Goal: Task Accomplishment & Management: Complete application form

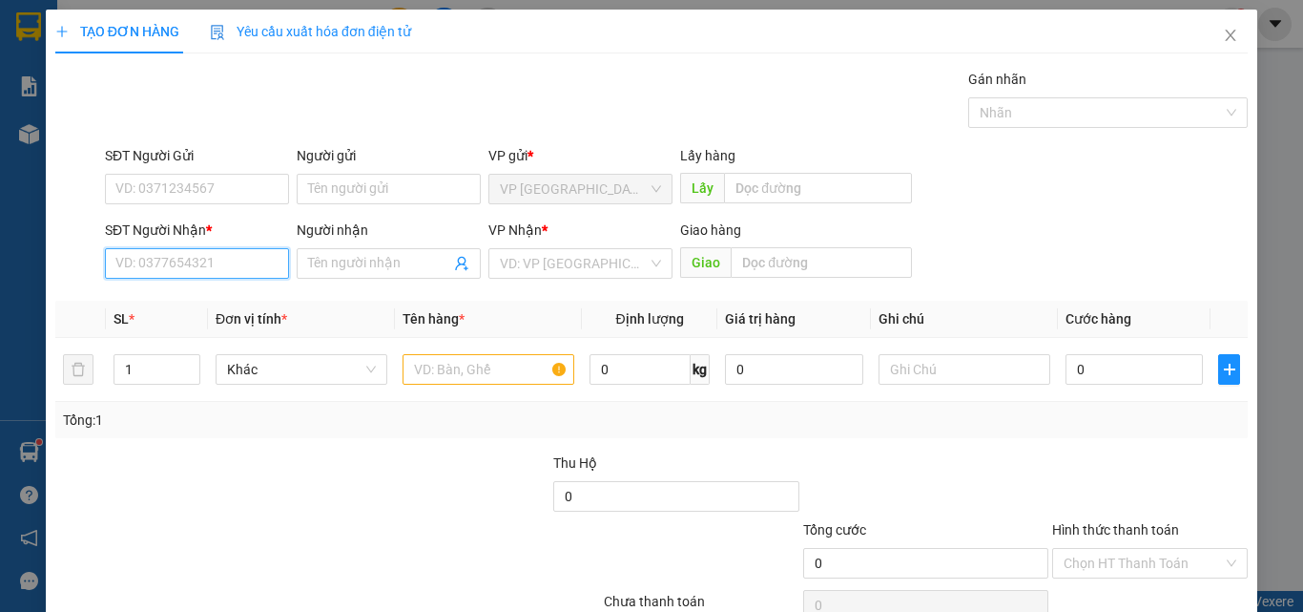
click at [233, 261] on input "SĐT Người Nhận *" at bounding box center [197, 263] width 184 height 31
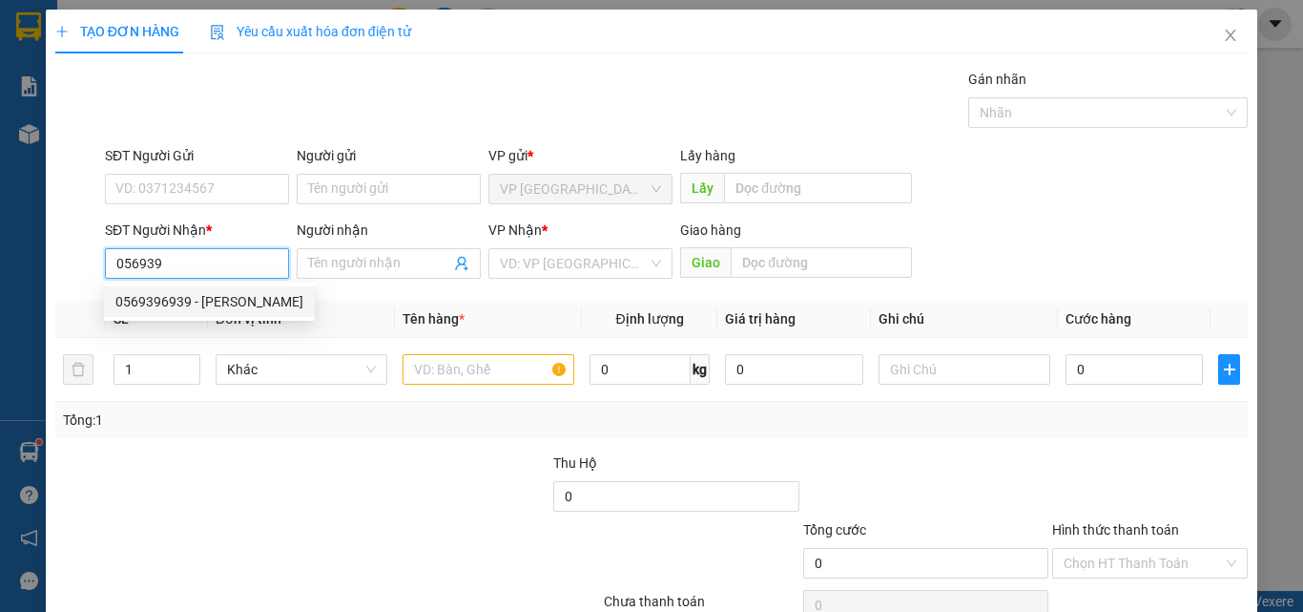
click at [208, 300] on div "0569396939 - [PERSON_NAME]" at bounding box center [209, 301] width 188 height 21
type input "0569396939"
type input "HUY"
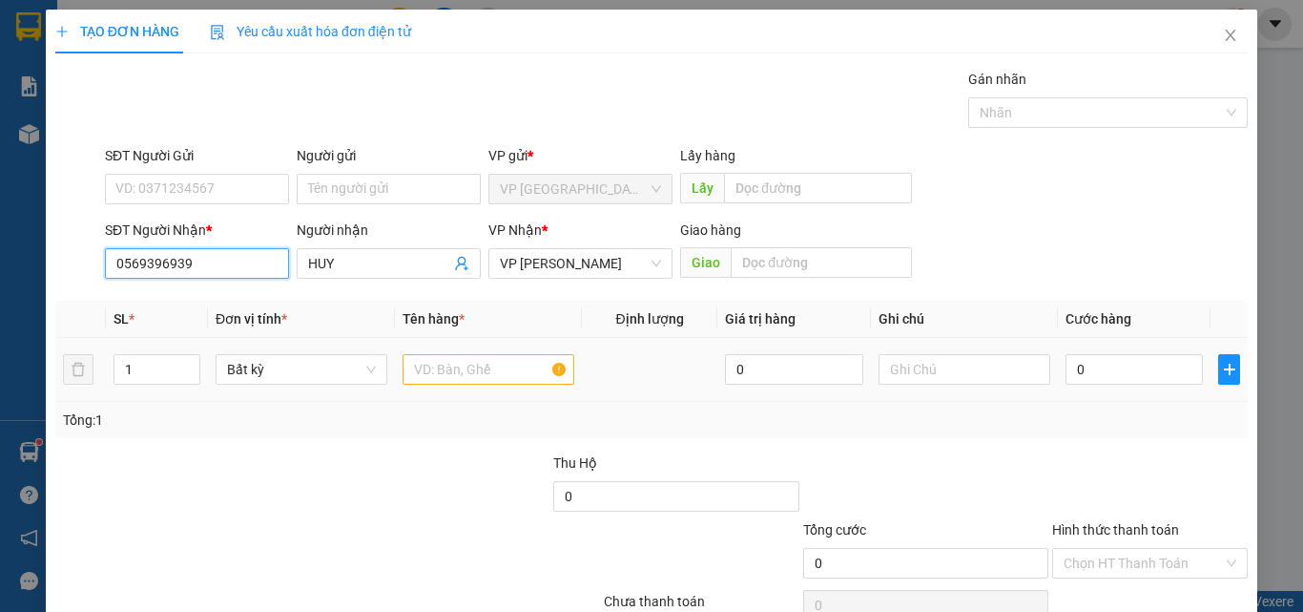
type input "0569396939"
click at [494, 365] on input "text" at bounding box center [489, 369] width 172 height 31
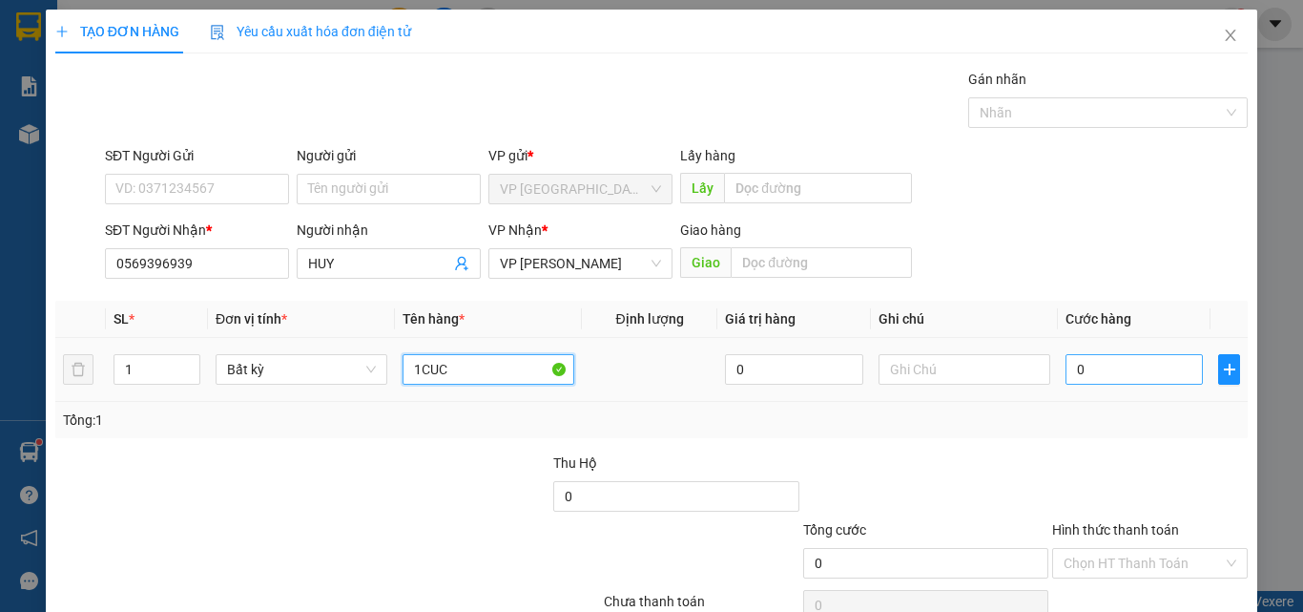
type input "1CUC"
click at [1078, 369] on input "0" at bounding box center [1134, 369] width 137 height 31
type input "4"
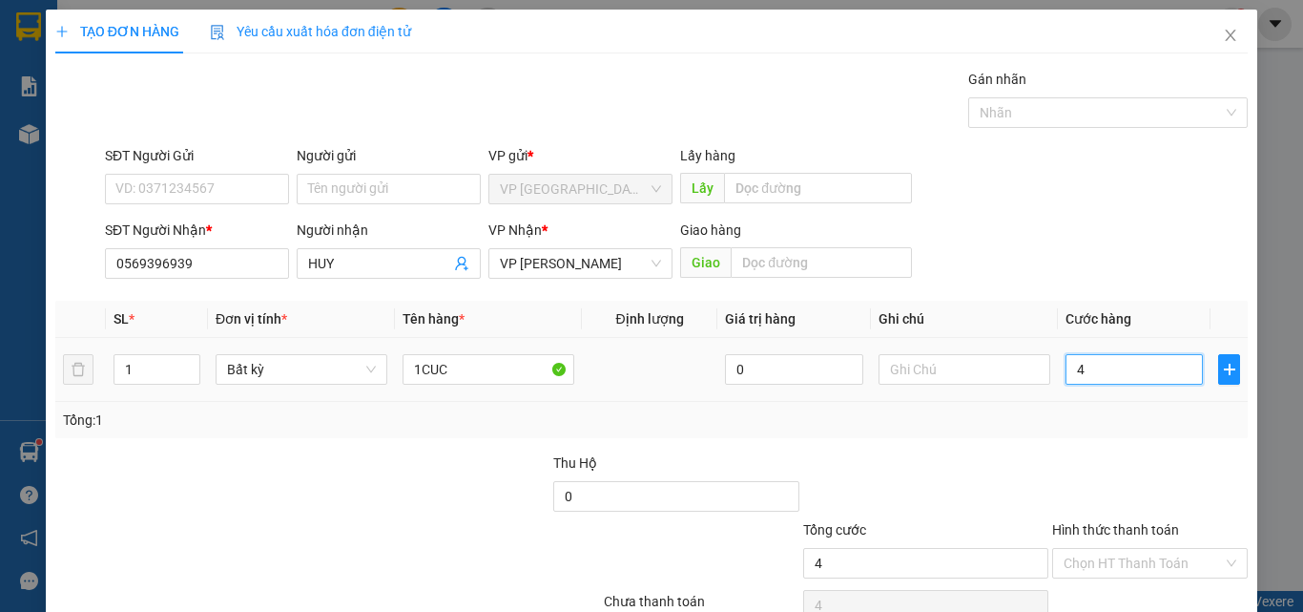
type input "40"
type input "400"
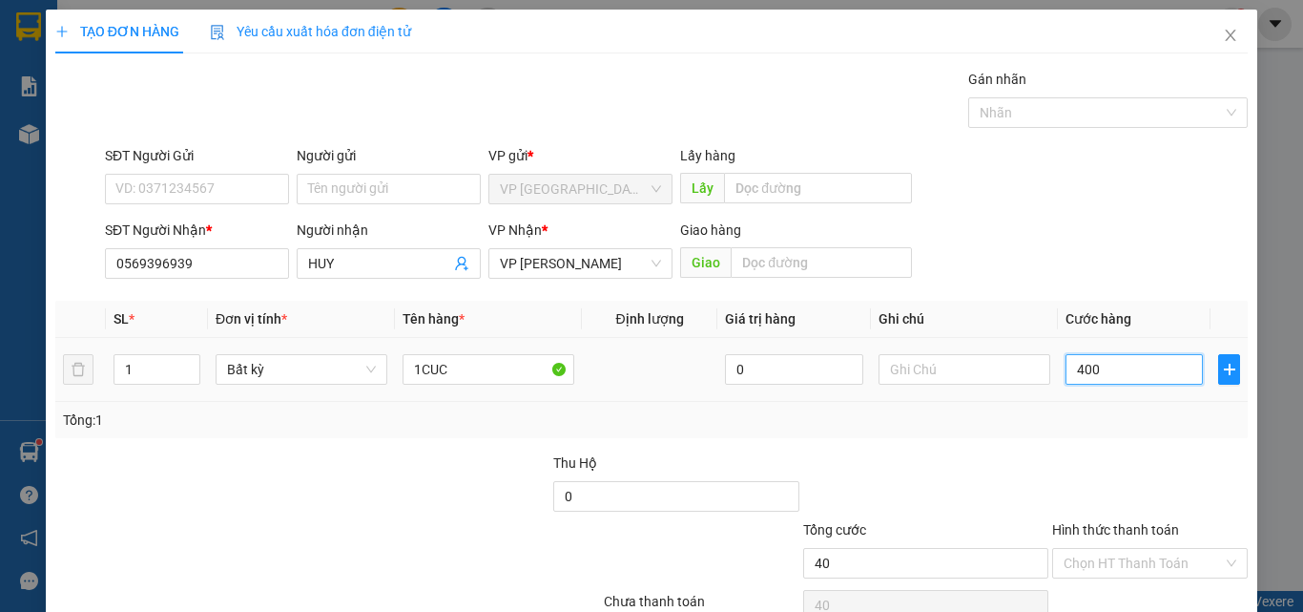
type input "400"
type input "4.000"
type input "40.000"
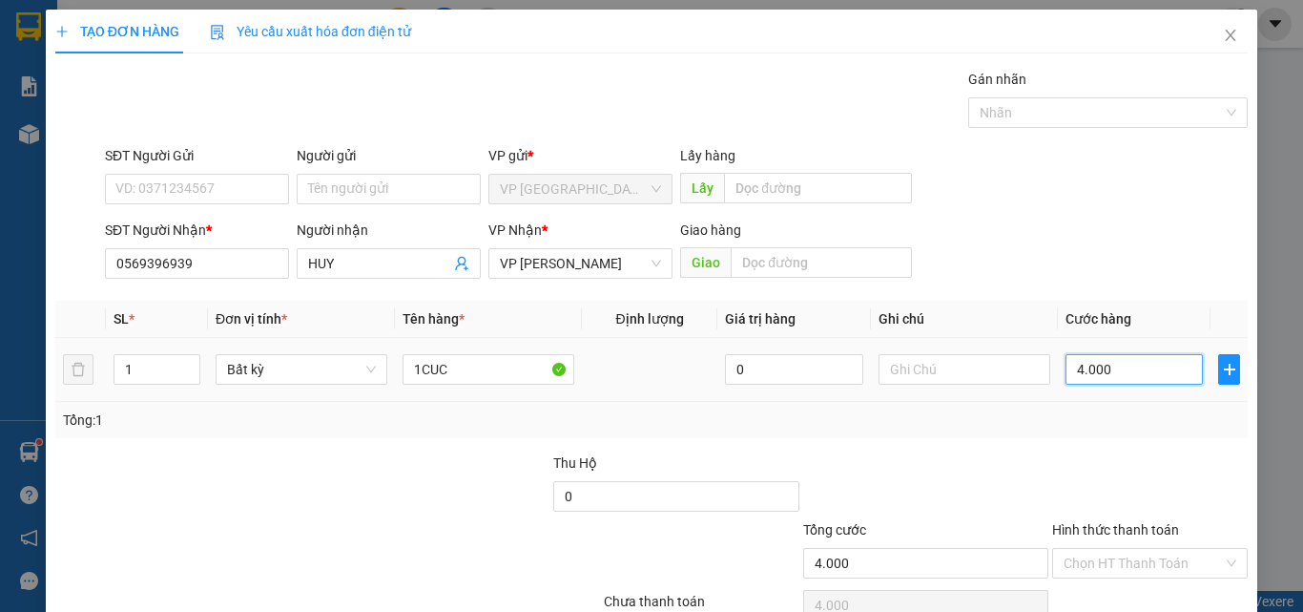
type input "40.000"
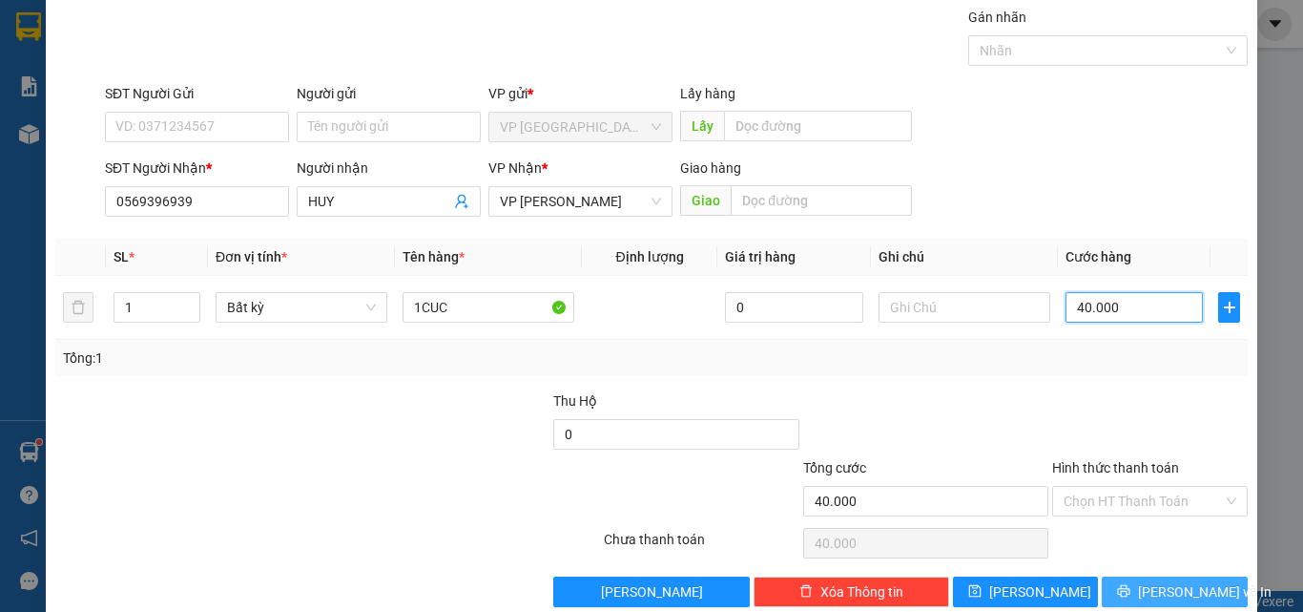
scroll to position [94, 0]
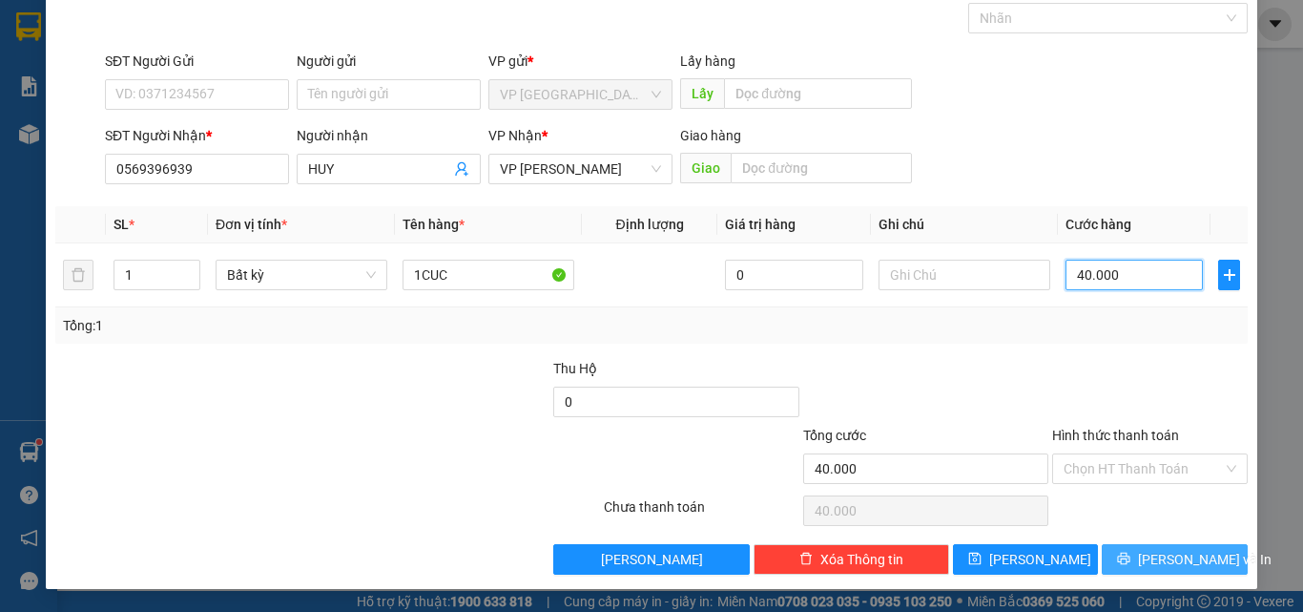
type input "40.000"
click at [1157, 547] on button "[PERSON_NAME] và In" at bounding box center [1175, 559] width 146 height 31
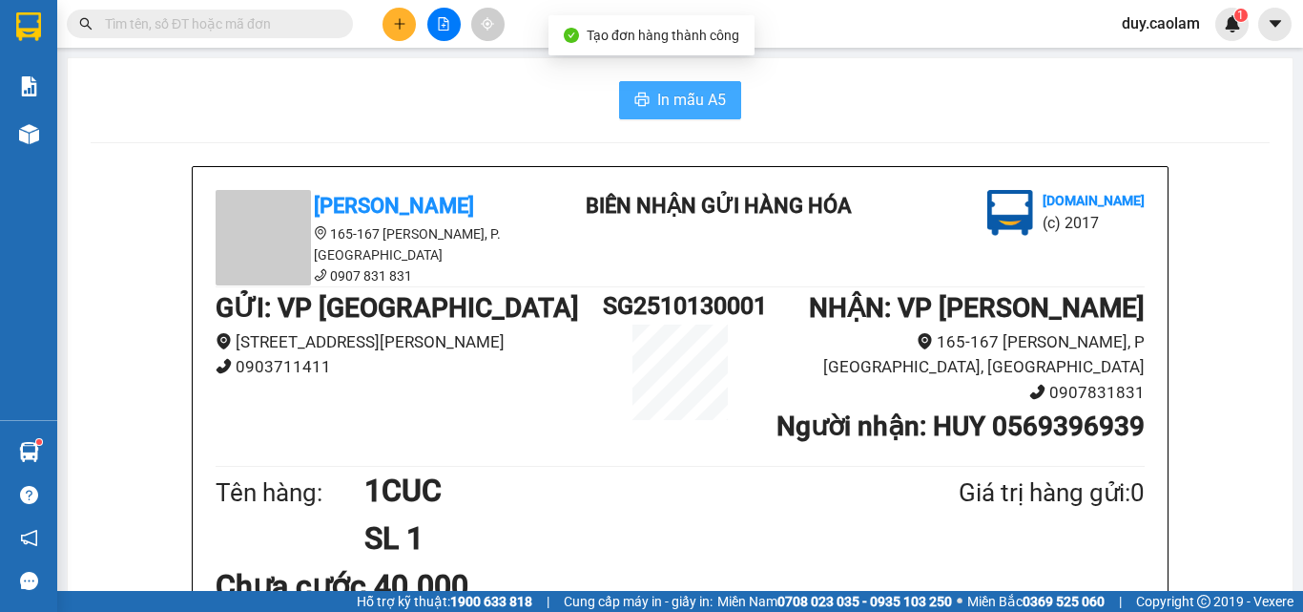
click at [687, 107] on span "In mẫu A5" at bounding box center [691, 100] width 69 height 24
click at [265, 21] on input "text" at bounding box center [217, 23] width 225 height 21
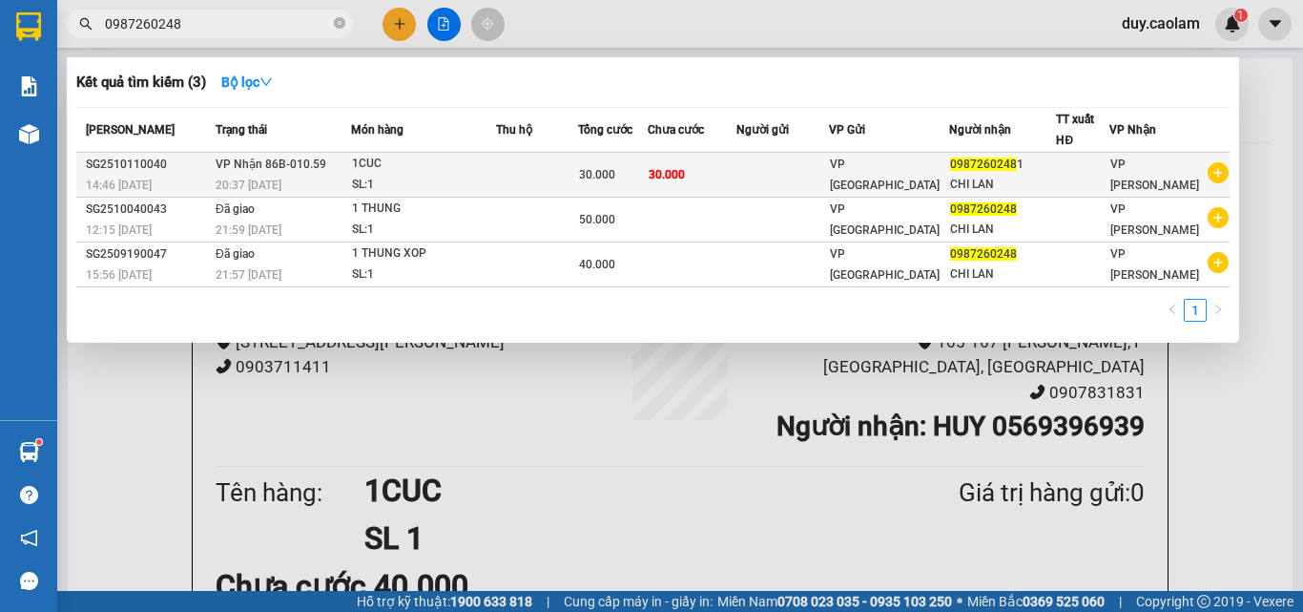
type input "0987260248"
click at [524, 173] on td at bounding box center [537, 175] width 83 height 45
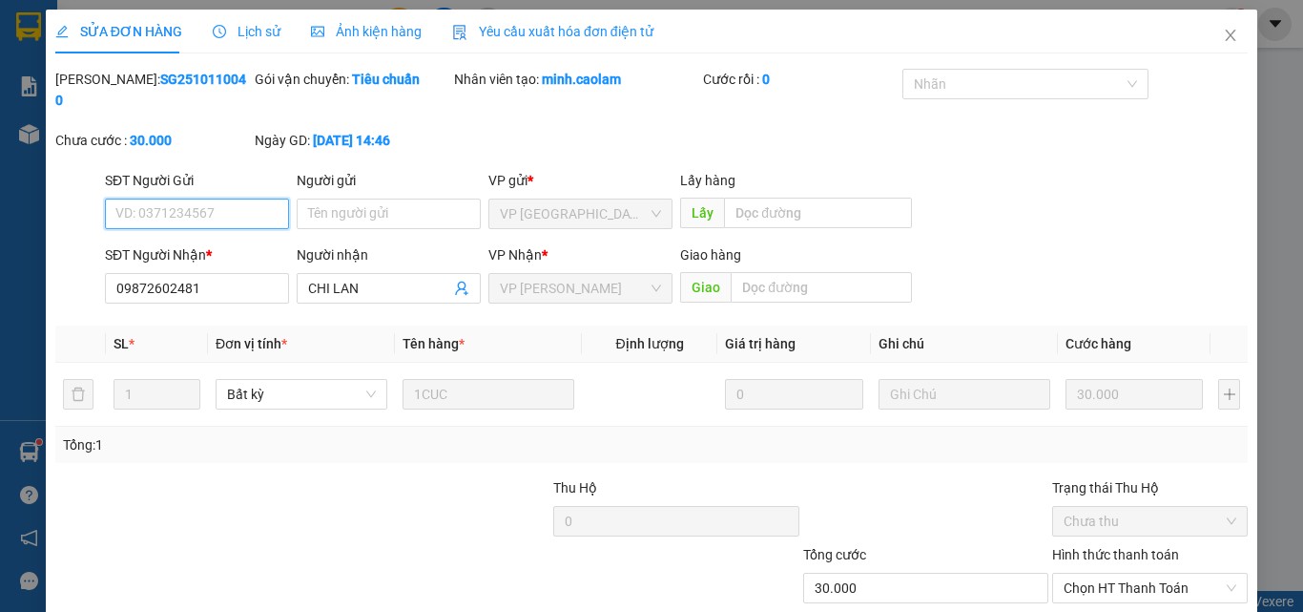
type input "09872602481"
type input "30.000"
click at [254, 47] on div "Lịch sử" at bounding box center [247, 32] width 68 height 44
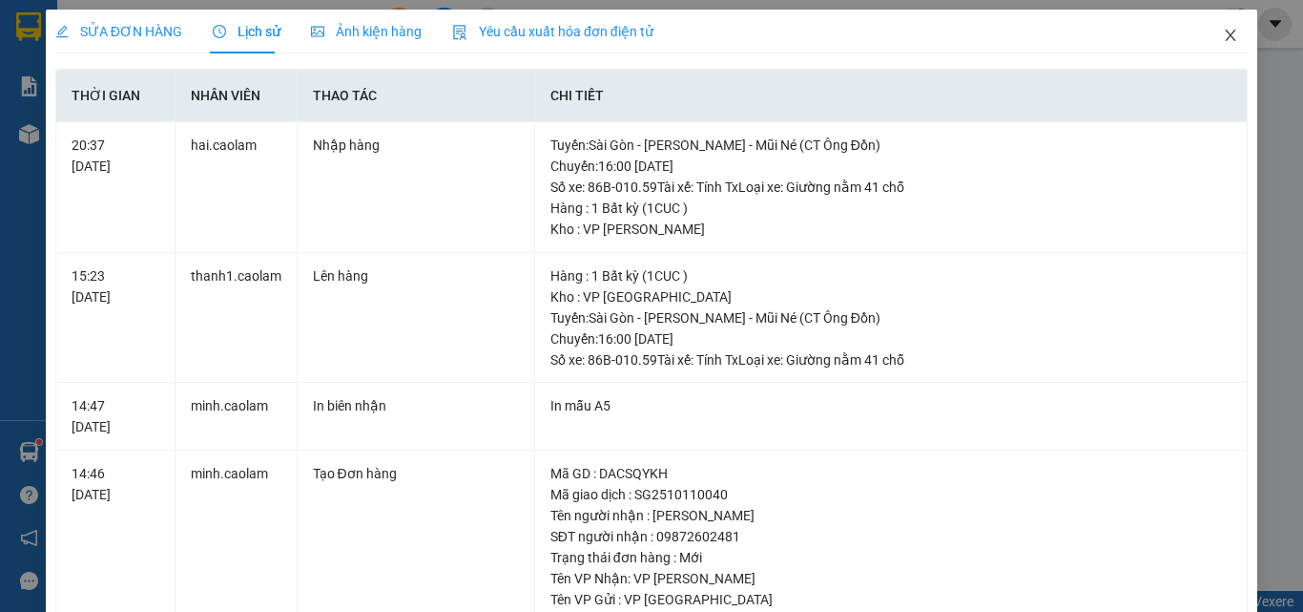
click at [1223, 34] on icon "close" at bounding box center [1230, 35] width 15 height 15
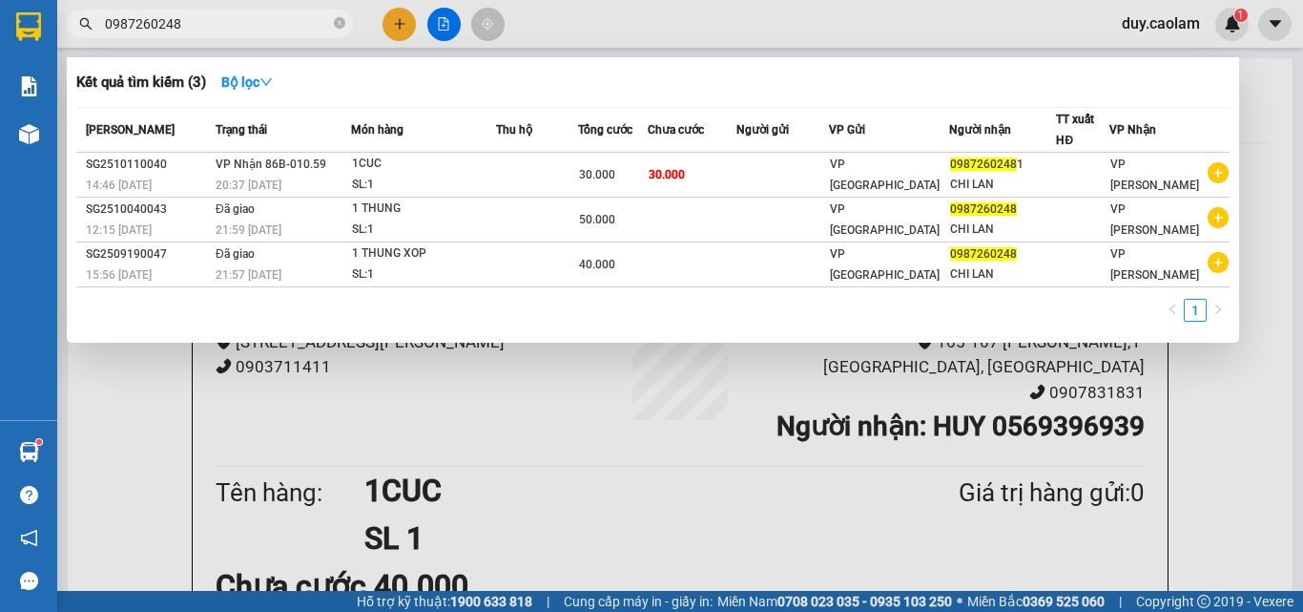
click at [234, 30] on input "0987260248" at bounding box center [217, 23] width 225 height 21
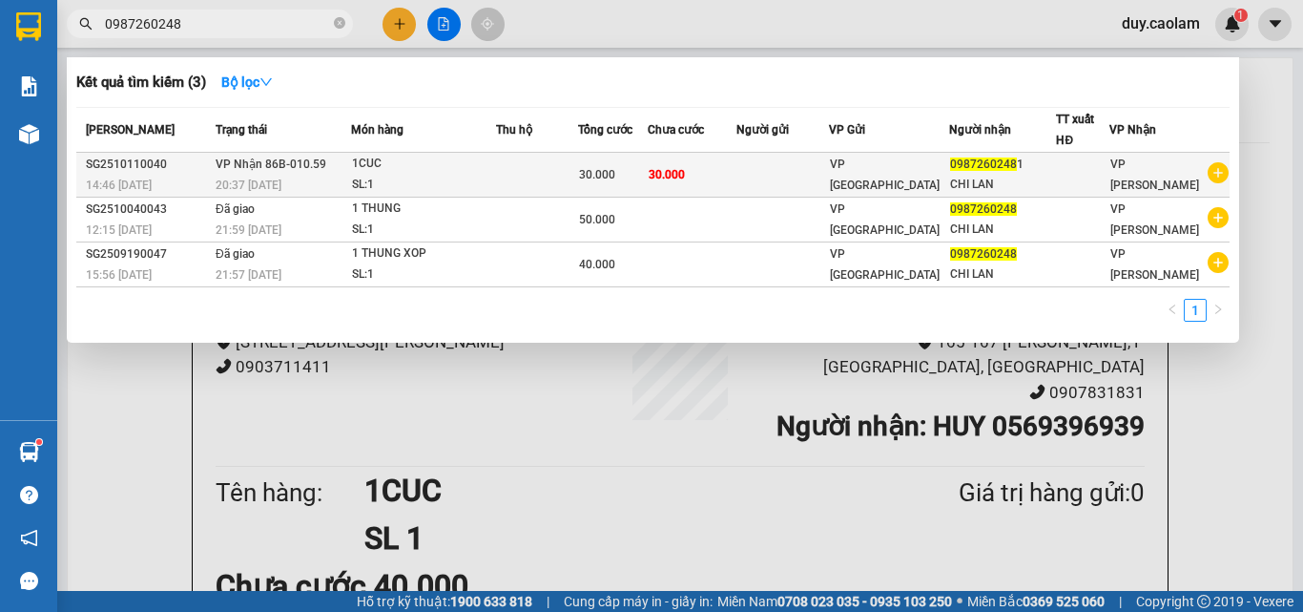
click at [476, 174] on div "1CUC" at bounding box center [423, 164] width 143 height 21
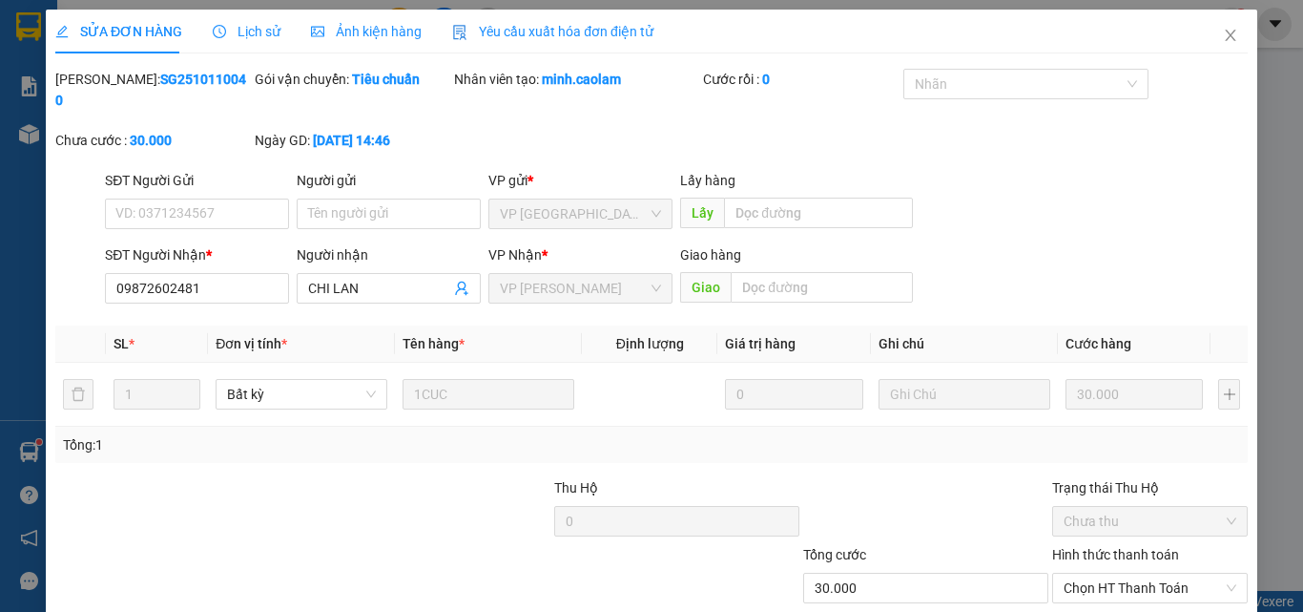
type input "09872602481"
type input "30.000"
click at [1223, 41] on icon "close" at bounding box center [1230, 35] width 15 height 15
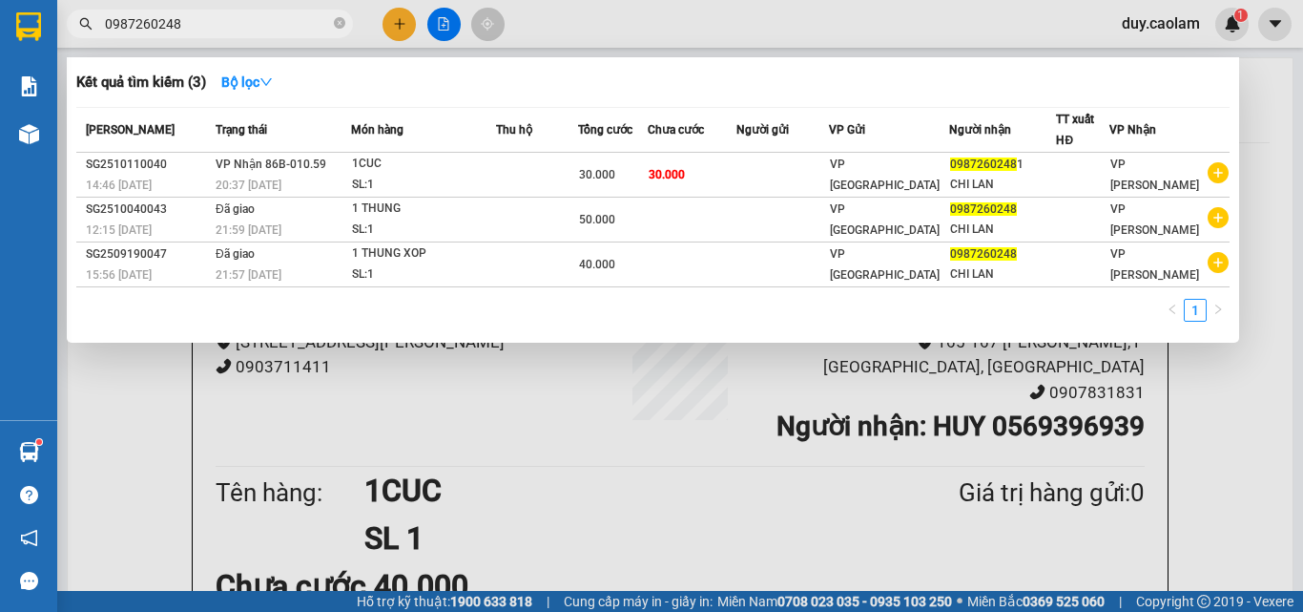
click at [239, 24] on input "0987260248" at bounding box center [217, 23] width 225 height 21
